Goal: Task Accomplishment & Management: Use online tool/utility

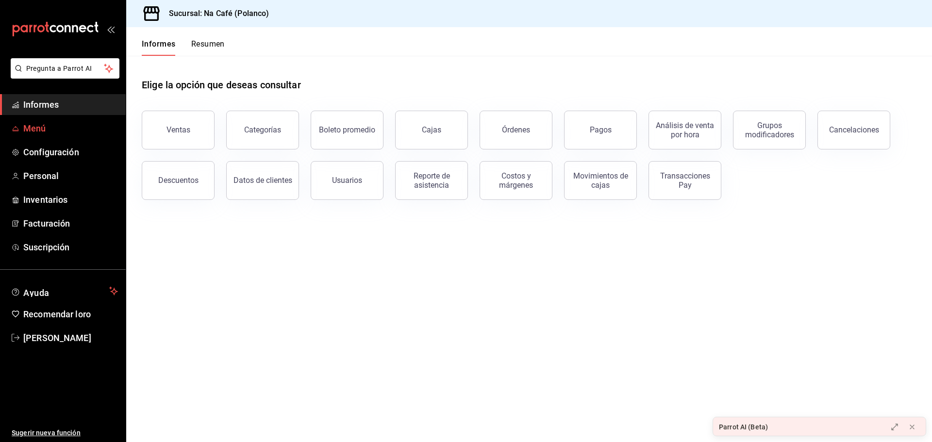
click at [41, 127] on font "Menú" at bounding box center [34, 128] width 23 height 10
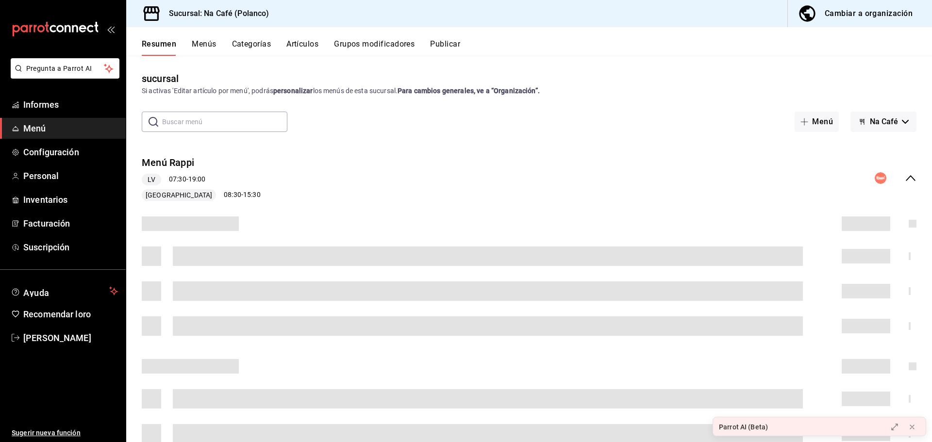
click at [838, 15] on font "Cambiar a organización" at bounding box center [868, 13] width 88 height 9
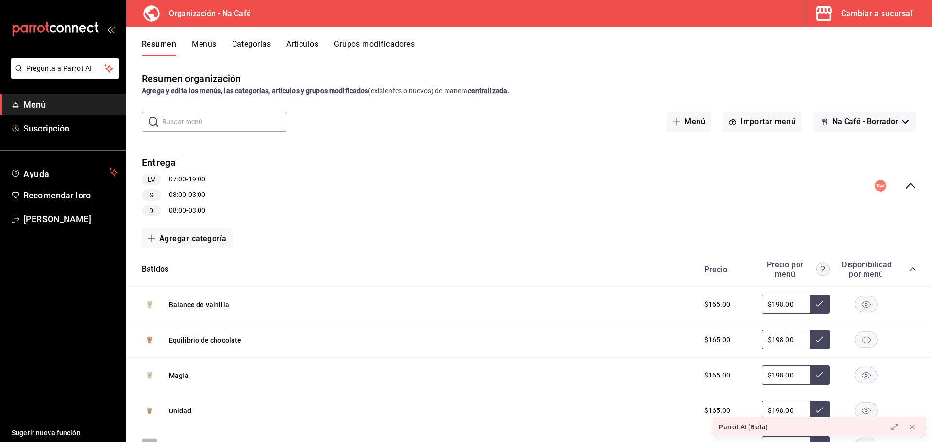
click at [205, 48] on font "Menús" at bounding box center [204, 43] width 24 height 9
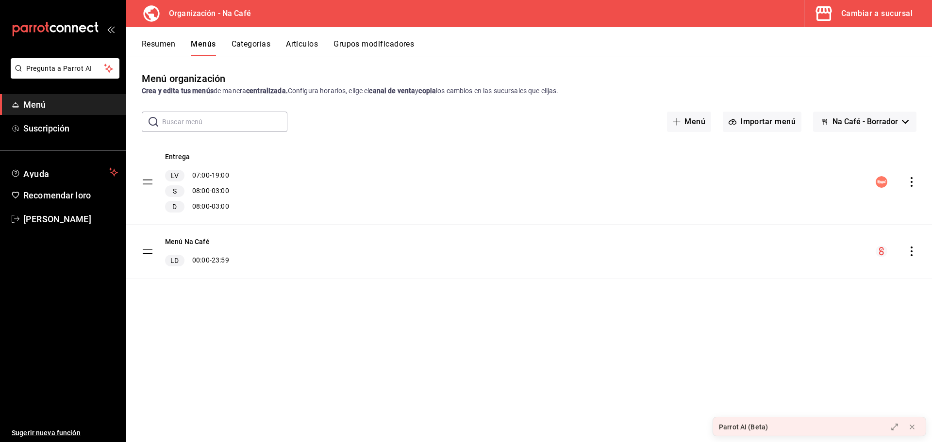
click at [167, 45] on font "Resumen" at bounding box center [158, 43] width 33 height 9
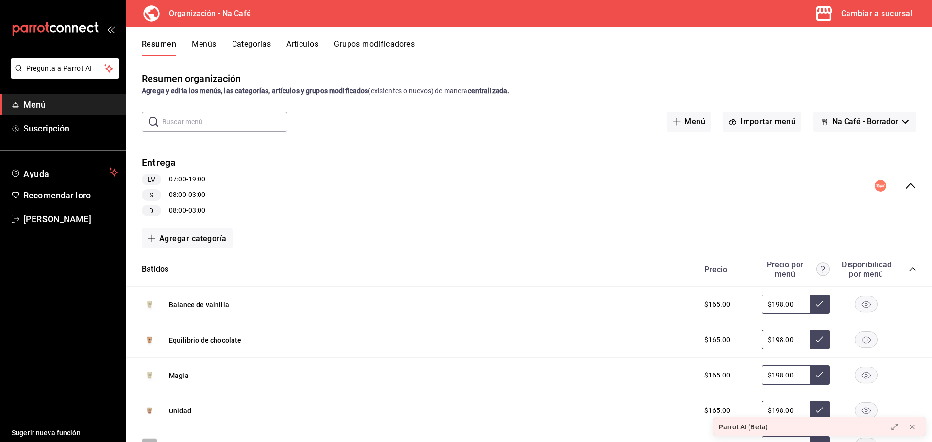
click at [876, 185] on circle "colapsar-fila-del-menú" at bounding box center [880, 186] width 12 height 12
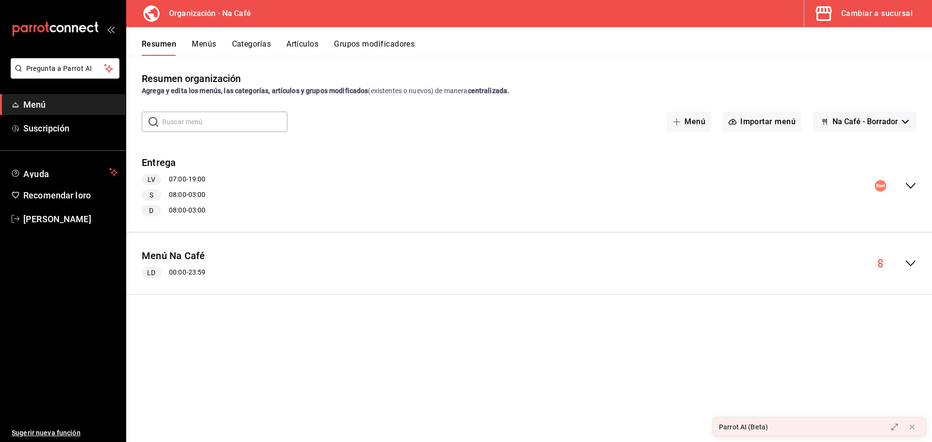
click at [876, 186] on circle "colapsar-fila-del-menú" at bounding box center [880, 186] width 12 height 12
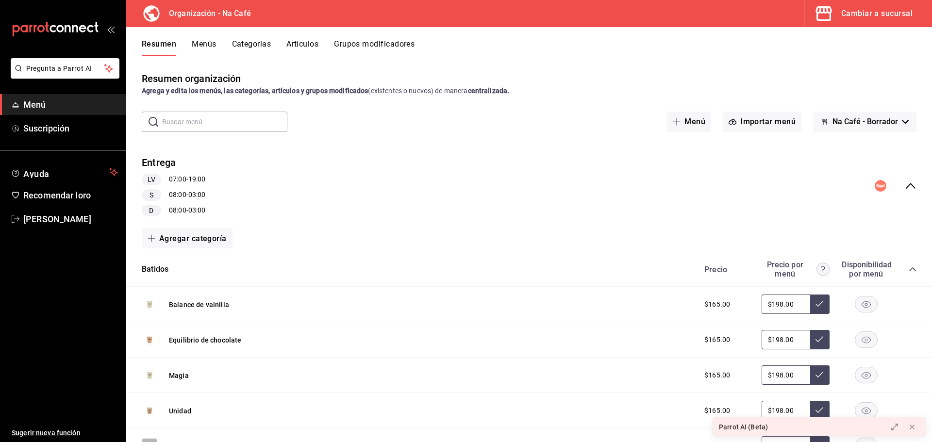
click at [201, 44] on font "Menús" at bounding box center [204, 43] width 24 height 9
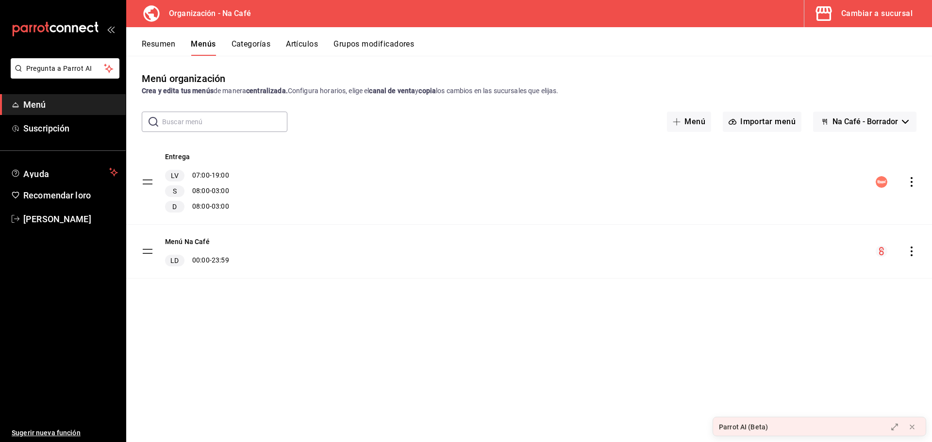
click at [240, 44] on font "Categorías" at bounding box center [250, 43] width 39 height 9
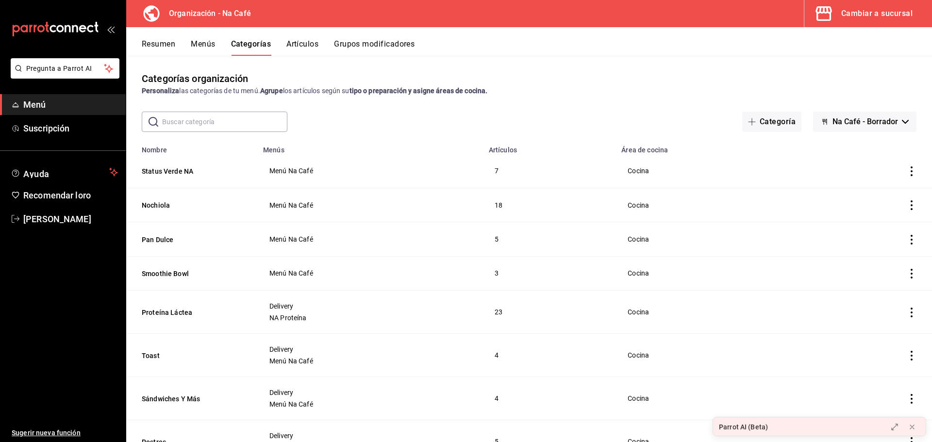
click at [892, 122] on button "Na Café - Borrador" at bounding box center [864, 122] width 103 height 20
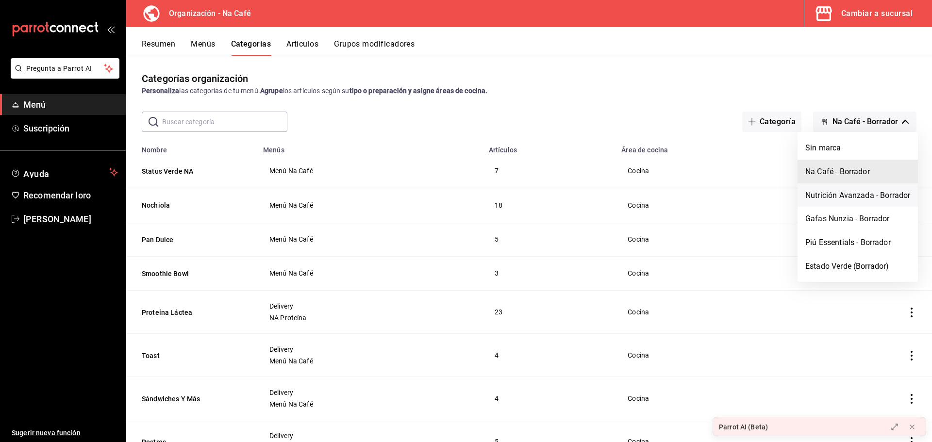
click at [842, 193] on font "Nutrición Avanzada - Borrador" at bounding box center [857, 194] width 105 height 9
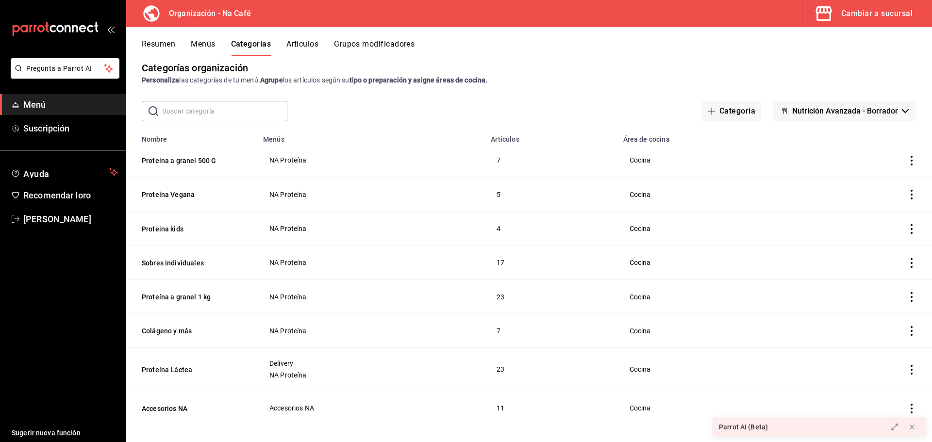
scroll to position [14, 0]
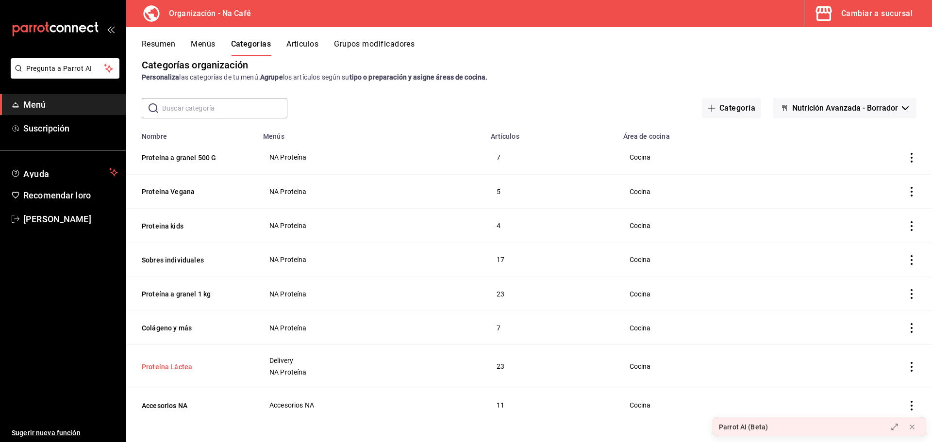
click at [169, 362] on button "Proteína Láctea" at bounding box center [190, 367] width 97 height 10
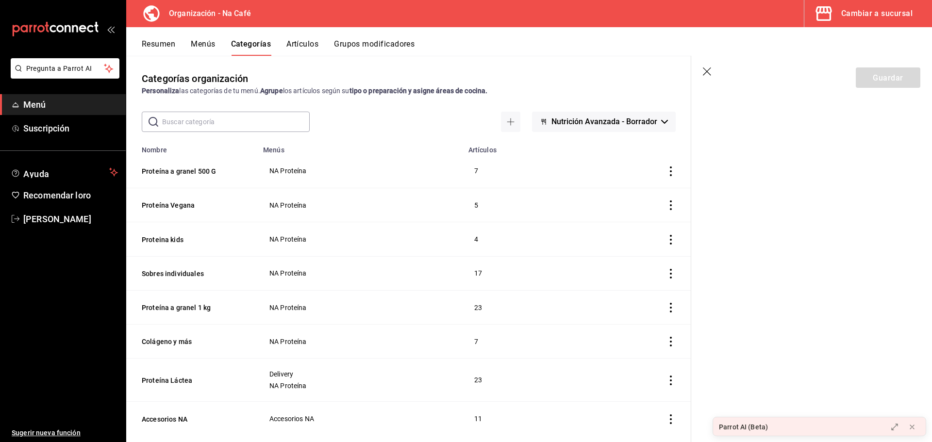
scroll to position [14, 0]
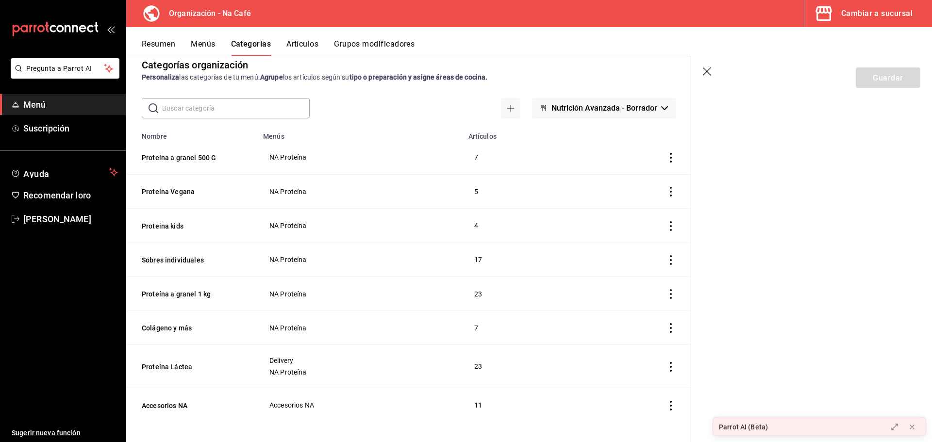
click at [278, 357] on span "Delivery" at bounding box center [359, 360] width 181 height 7
click at [666, 368] on icon "actions" at bounding box center [671, 367] width 10 height 10
click at [157, 361] on div at bounding box center [466, 221] width 932 height 442
click at [157, 367] on button "Proteína Láctea" at bounding box center [190, 367] width 97 height 10
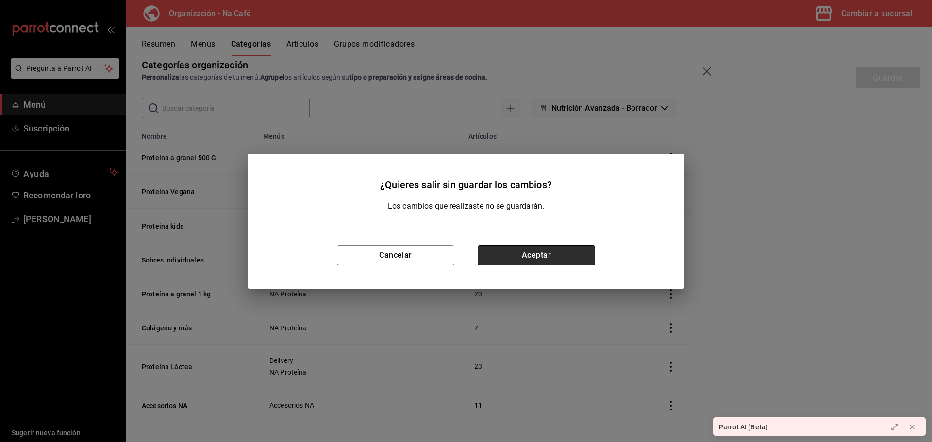
click at [508, 251] on button "Aceptar" at bounding box center [535, 255] width 117 height 20
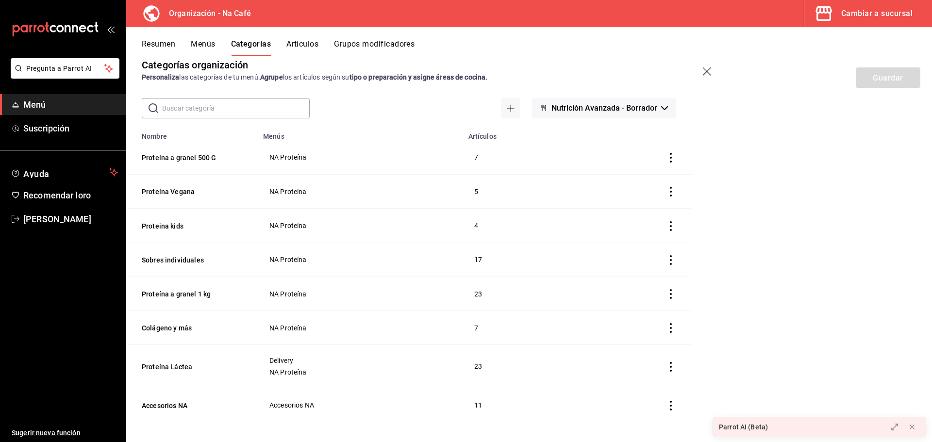
click at [711, 72] on icon "button" at bounding box center [708, 72] width 10 height 10
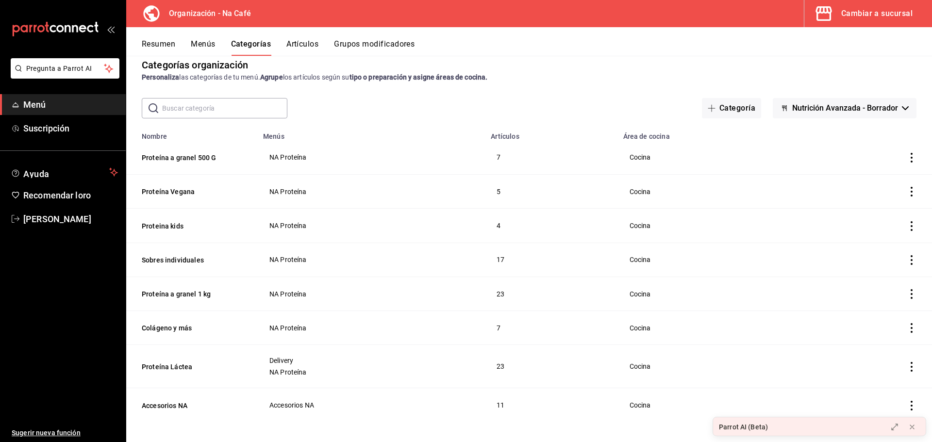
click at [306, 48] on font "Artículos" at bounding box center [302, 43] width 32 height 9
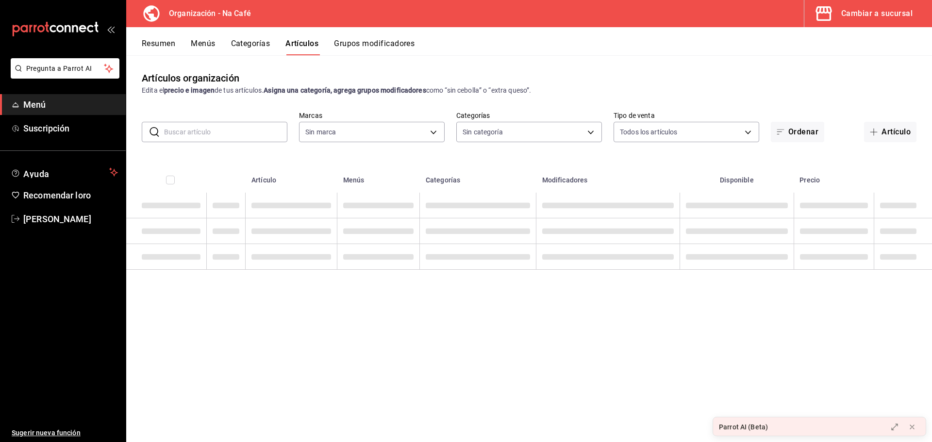
type input "0ae81b57-6fc5-4309-aed5-3ed702b3d5f6,2c1aadaf-e809-4e7a-b793-d27f9e7eb3f1,a6b0f…"
type input "da8c5a01-12cc-49e0-b2d4-a509d2ef6286,bf11d71e-84fe-47f2-947e-0729f7d4dd96,13cdc…"
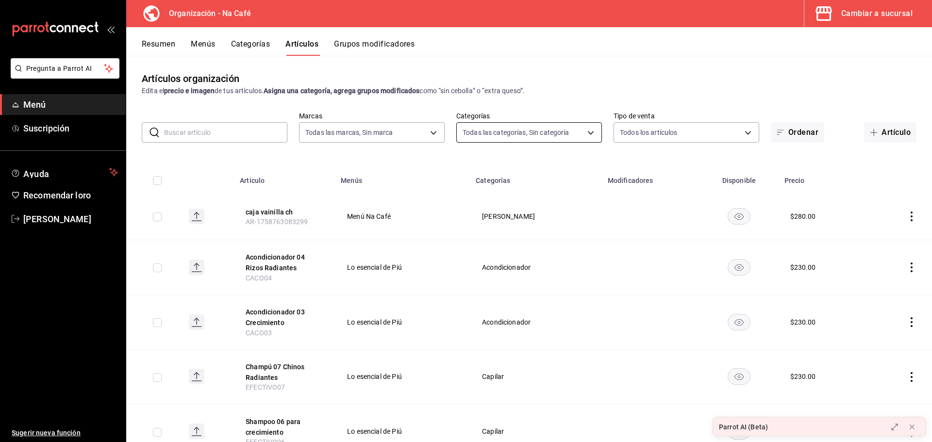
click at [590, 132] on body "Pregunta a Parrot AI Menú Suscripción Ayuda Recomendar loro Sabina Rojas Sugeri…" at bounding box center [466, 221] width 932 height 442
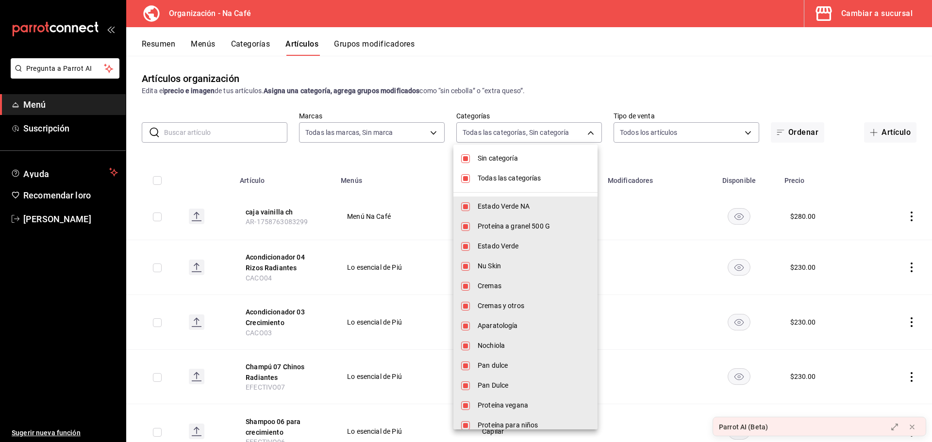
click at [467, 211] on input "checkbox" at bounding box center [465, 206] width 9 height 9
checkbox input "false"
type input "bf11d71e-84fe-47f2-947e-0729f7d4dd96,13cdce20-f0ed-4ca4-9492-c62f60d7fb98,8d1c9…"
checkbox input "false"
click at [465, 224] on input "checkbox" at bounding box center [465, 226] width 9 height 9
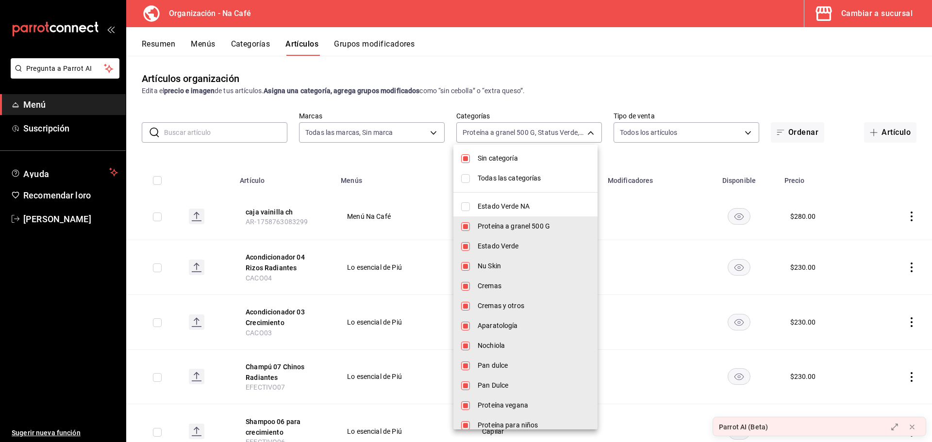
checkbox input "false"
type input "13cdce20-f0ed-4ca4-9492-c62f60d7fb98,8d1c9308-0b5f-459b-982d-95bd59bd0ecd,87422…"
click at [468, 248] on input "checkbox" at bounding box center [465, 246] width 9 height 9
checkbox input "false"
type input "8d1c9308-0b5f-459b-982d-95bd59bd0ecd,87422951-0b08-4371-bd52-860bf96bd8a9,5483d…"
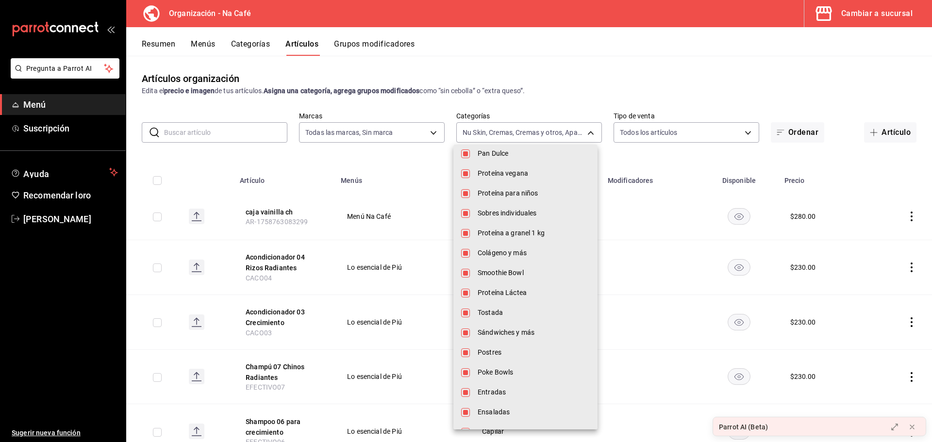
scroll to position [139, 0]
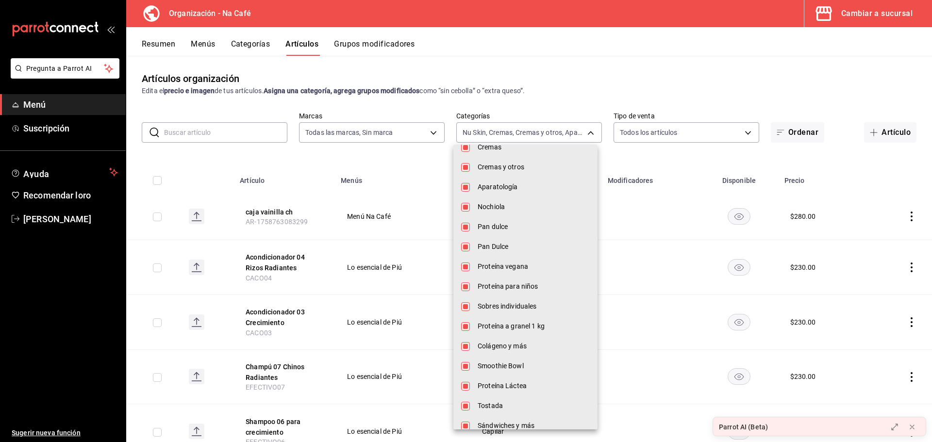
click at [426, 130] on div at bounding box center [466, 221] width 932 height 442
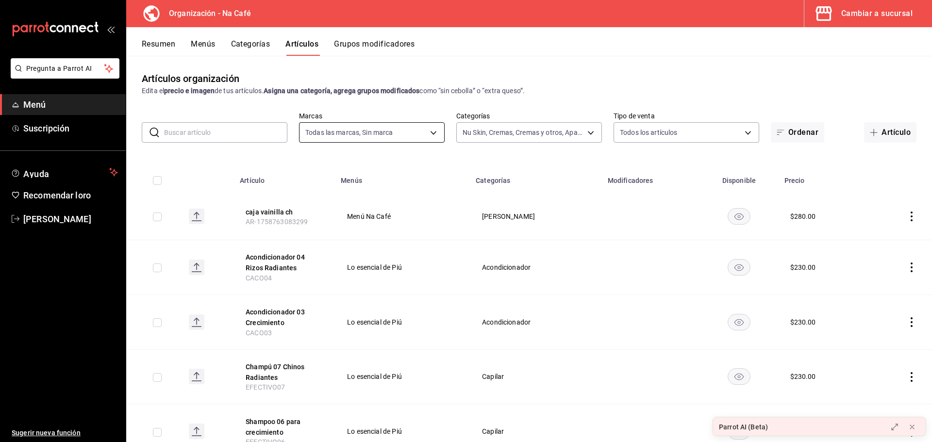
click at [428, 138] on body "Pregunta a Parrot AI Menú Suscripción Ayuda Recomendar loro Sabina Rojas Sugeri…" at bounding box center [466, 221] width 932 height 442
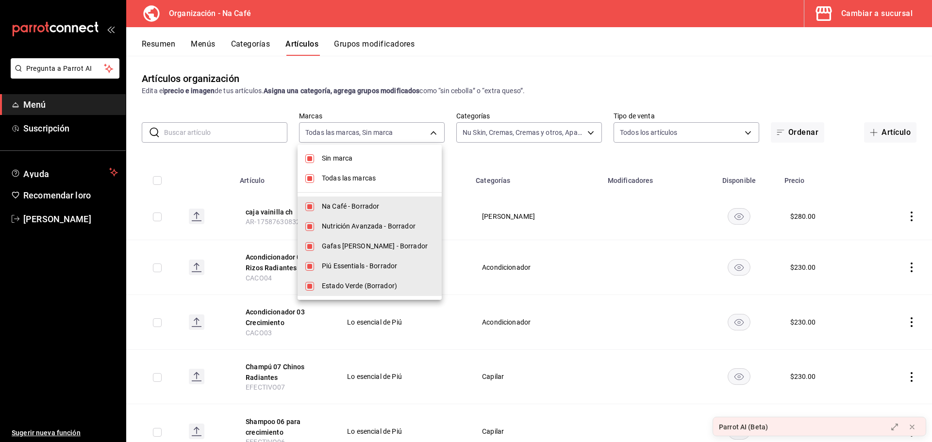
click at [361, 155] on span "Sin marca" at bounding box center [378, 158] width 112 height 10
checkbox input "false"
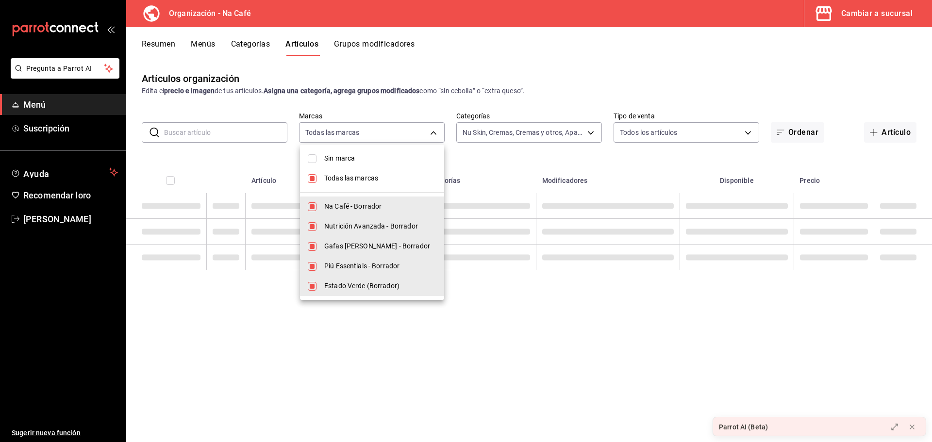
click at [363, 173] on li "Todas las marcas" at bounding box center [372, 178] width 144 height 20
checkbox input "false"
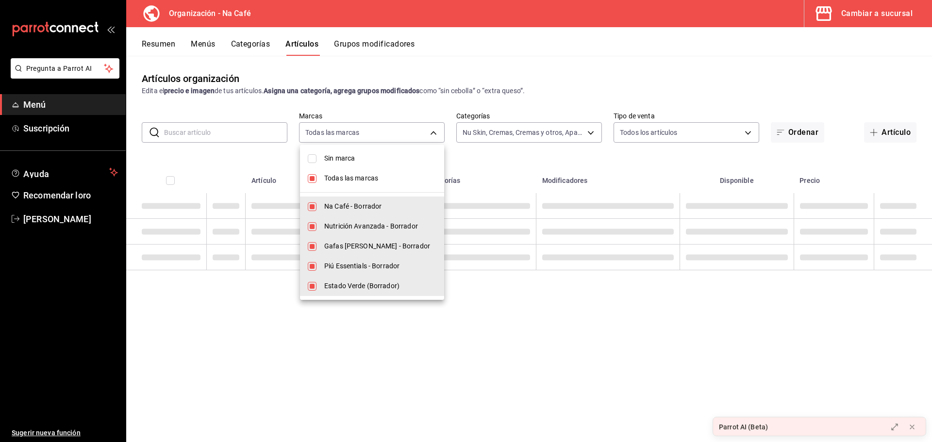
checkbox input "false"
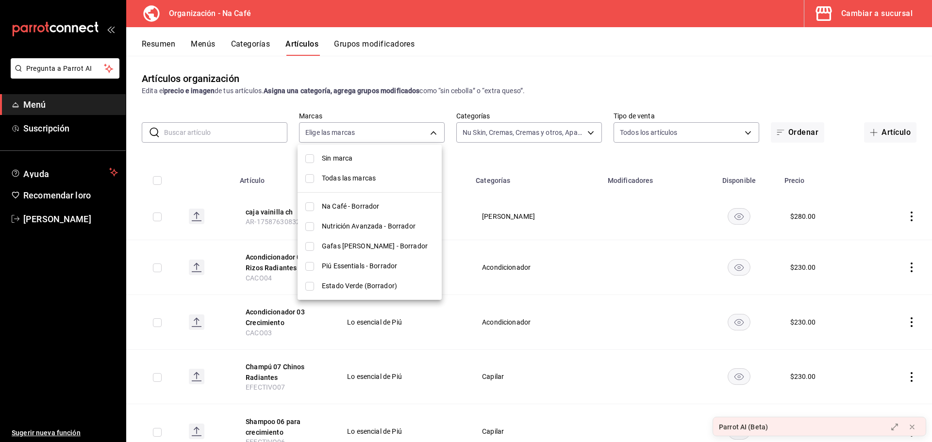
click at [334, 223] on font "Nutrición Avanzada - Borrador" at bounding box center [369, 226] width 94 height 8
type input "2c1aadaf-e809-4e7a-b793-d27f9e7eb3f1"
checkbox input "true"
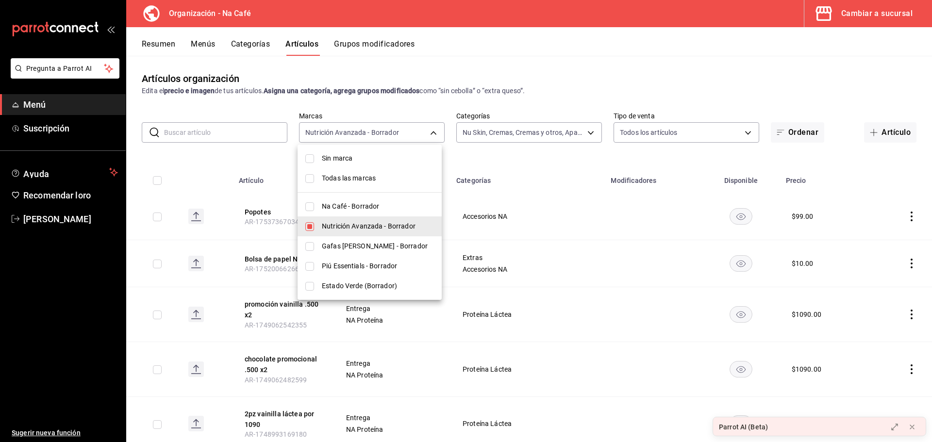
click at [516, 163] on div at bounding box center [466, 221] width 932 height 442
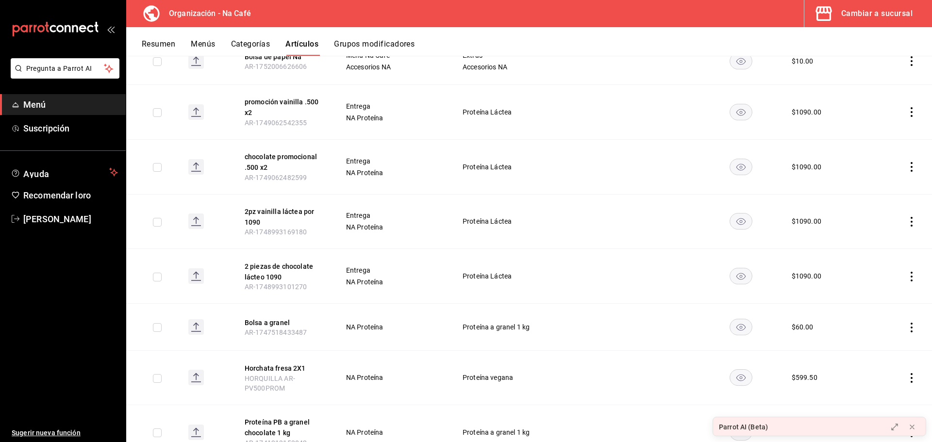
scroll to position [291, 0]
